Goal: Task Accomplishment & Management: Manage account settings

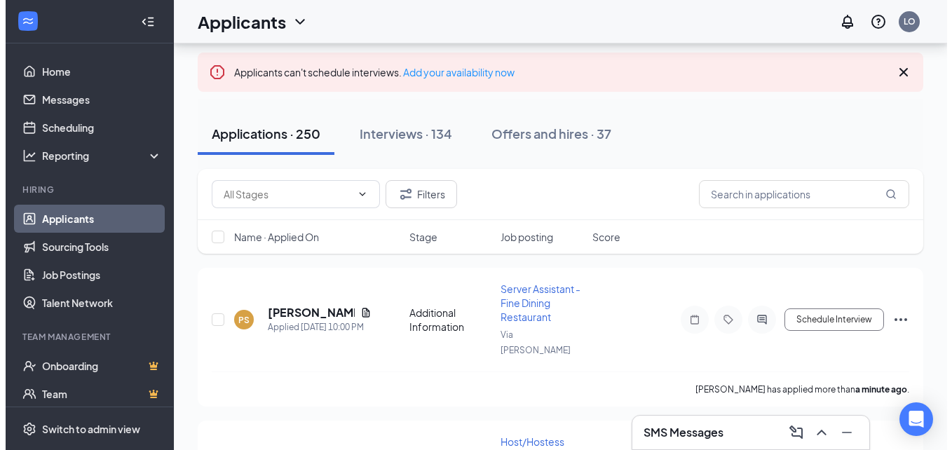
scroll to position [76, 0]
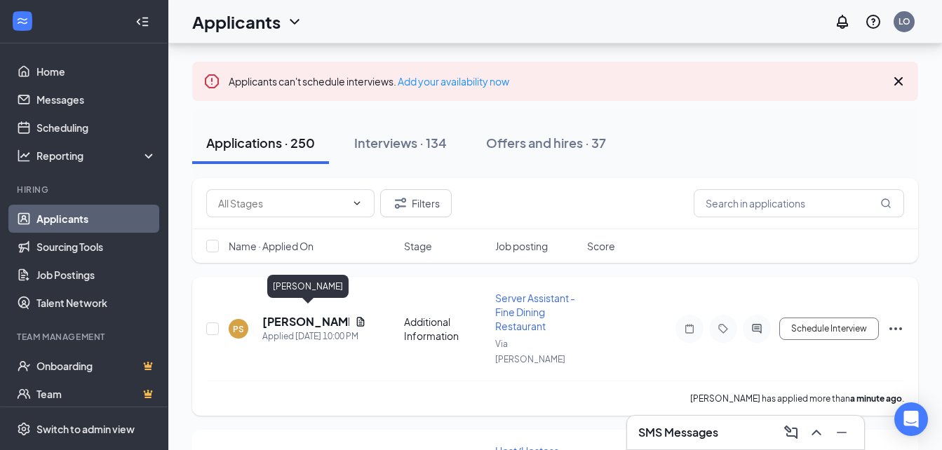
click at [283, 314] on h5 "[PERSON_NAME]" at bounding box center [305, 321] width 87 height 15
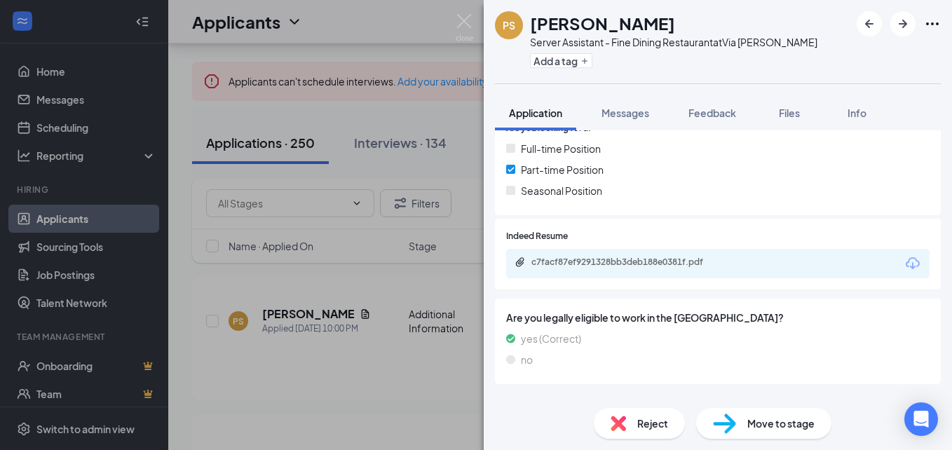
scroll to position [371, 0]
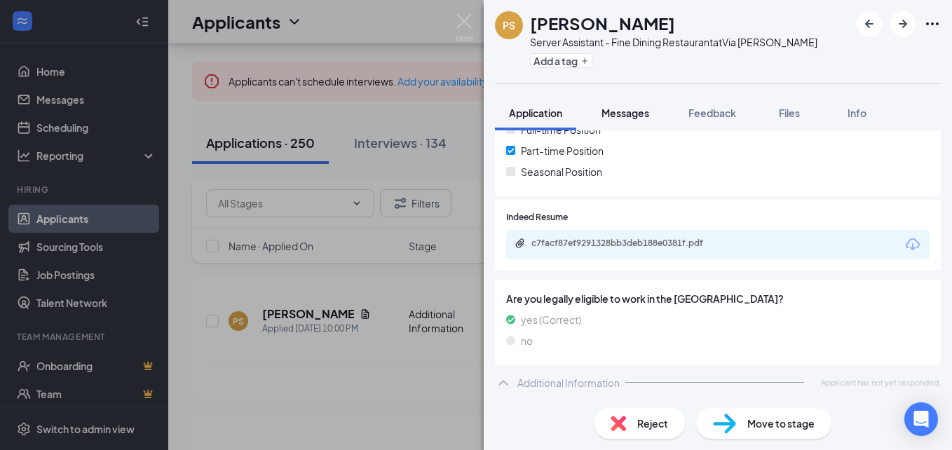
click at [621, 118] on span "Messages" at bounding box center [626, 113] width 48 height 13
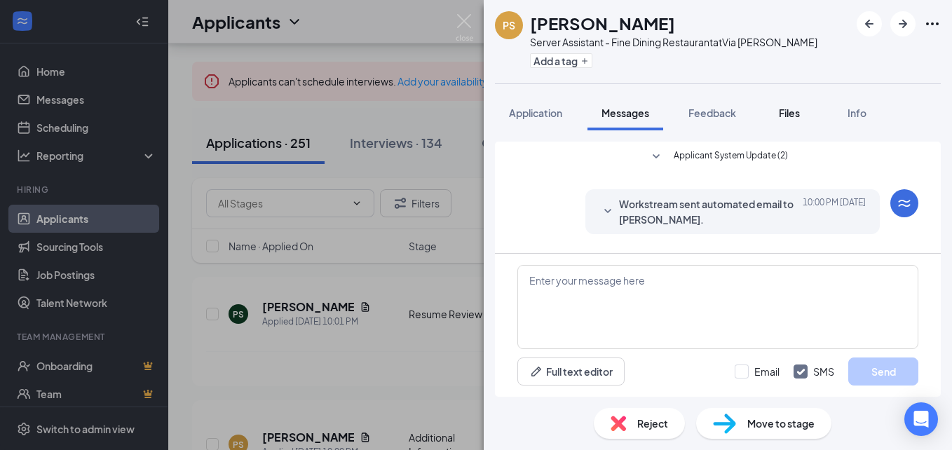
click at [789, 111] on span "Files" at bounding box center [789, 113] width 21 height 13
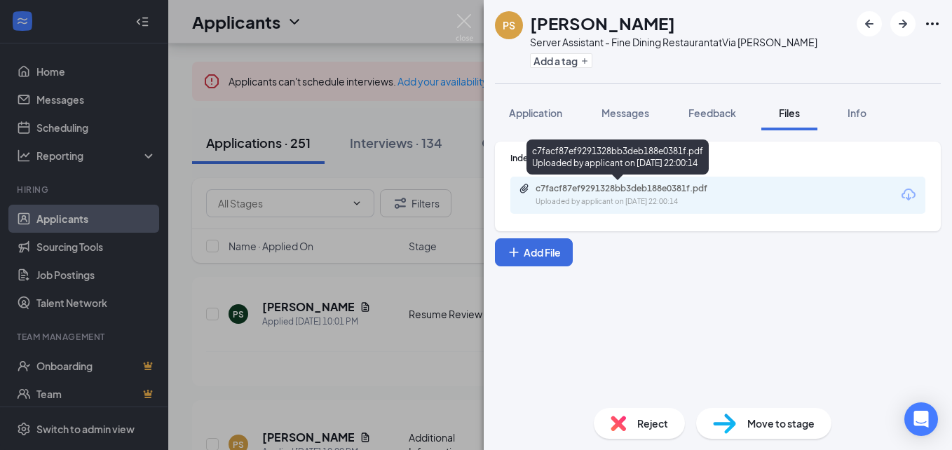
click at [619, 194] on div "c7facf87ef9291328bb3deb188e0381f.pdf" at bounding box center [634, 188] width 196 height 11
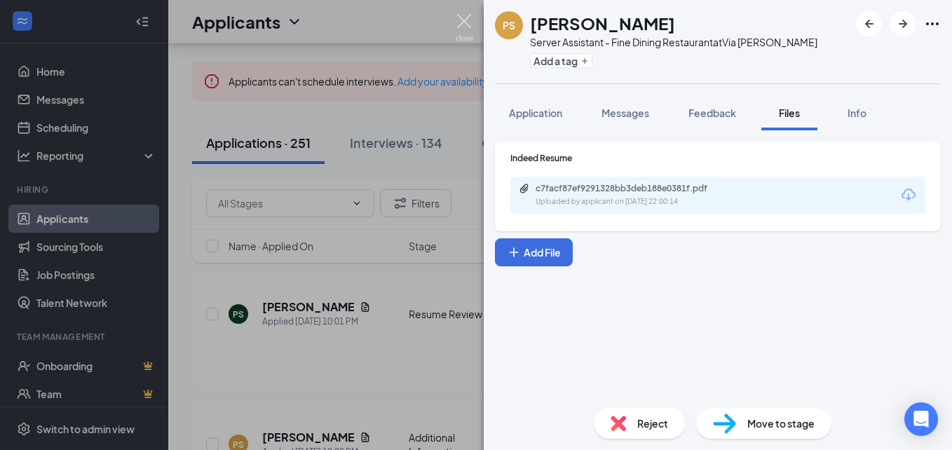
click at [457, 15] on img at bounding box center [465, 27] width 18 height 27
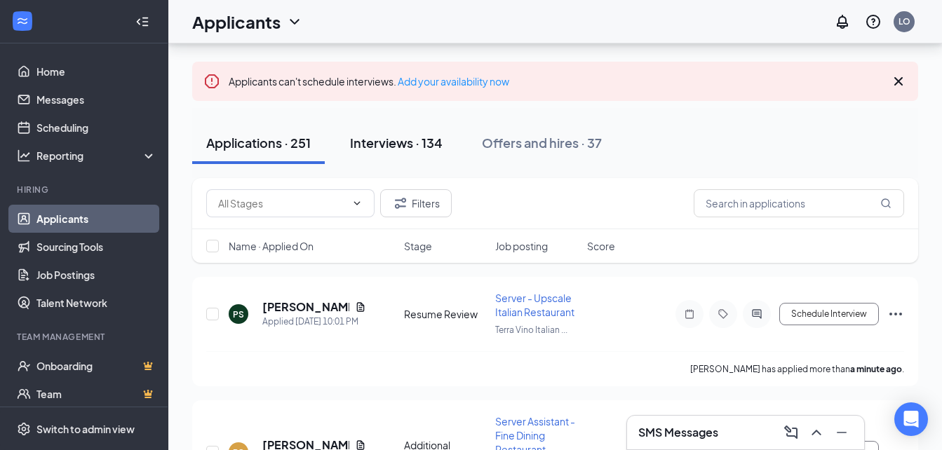
click at [377, 150] on div "Interviews · 134" at bounding box center [396, 143] width 93 height 18
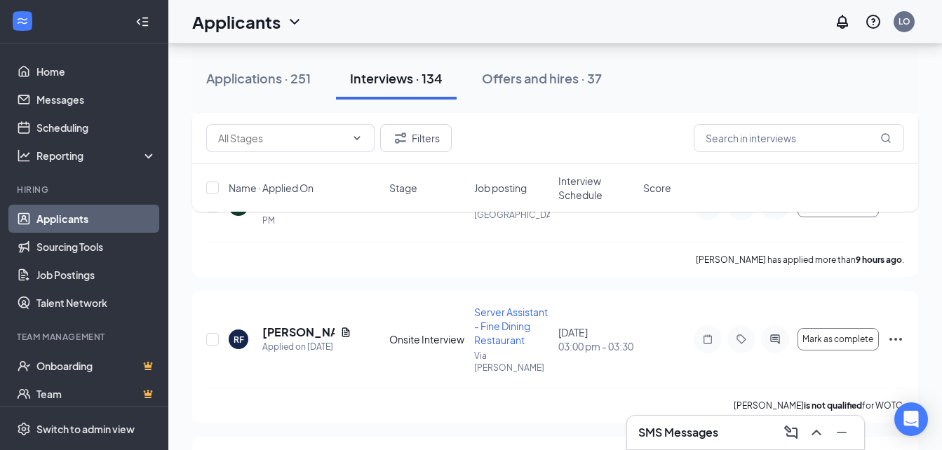
scroll to position [480, 0]
